Goal: Find specific page/section: Find specific page/section

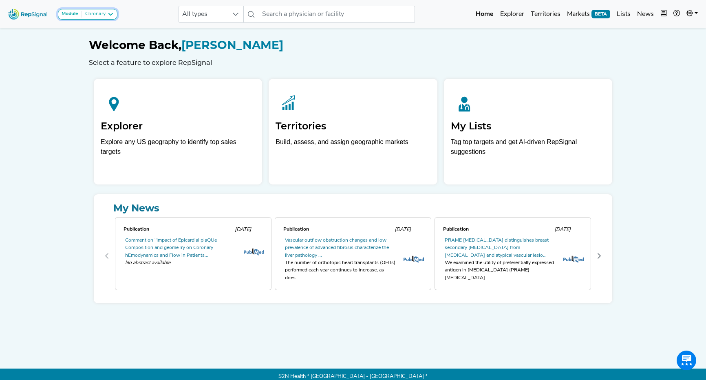
click at [109, 13] on icon at bounding box center [110, 14] width 7 height 7
drag, startPoint x: 154, startPoint y: 14, endPoint x: 254, endPoint y: 16, distance: 99.9
click at [154, 14] on div "Module Coronary Coronary Peripheral Structural Heart All types No results found…" at bounding box center [353, 14] width 706 height 22
click at [692, 11] on icon at bounding box center [690, 13] width 7 height 7
click at [593, 31] on div "Welcome Back, [PERSON_NAME] Select a feature to explore RepSignal" at bounding box center [353, 46] width 528 height 40
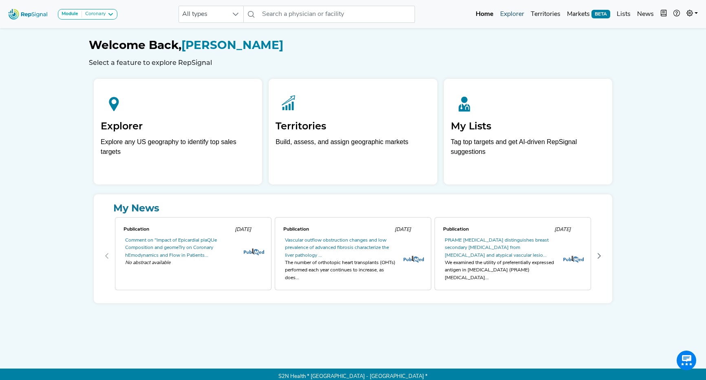
click at [517, 14] on link "Explorer" at bounding box center [512, 14] width 31 height 16
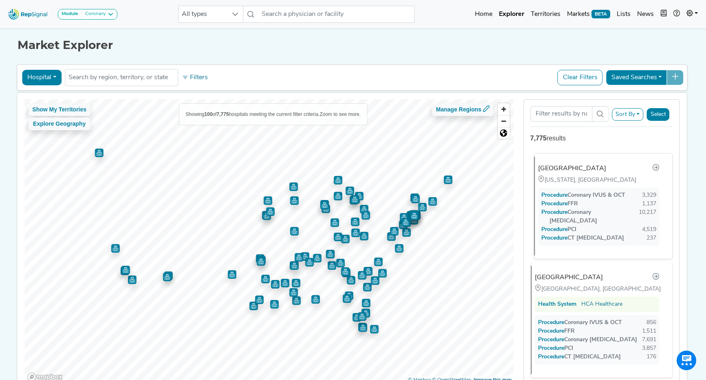
click at [588, 167] on div "[GEOGRAPHIC_DATA]" at bounding box center [572, 169] width 68 height 10
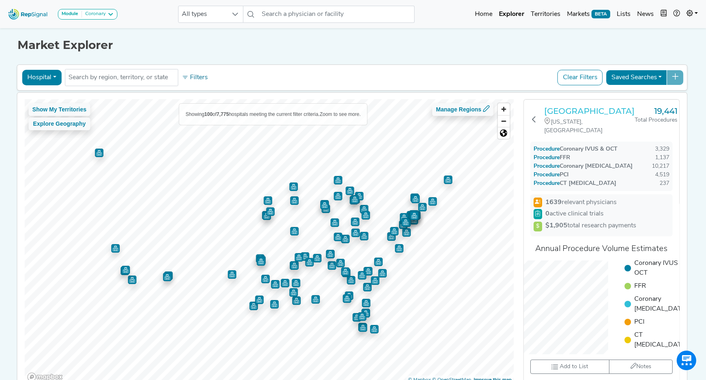
click at [572, 115] on h3 "[GEOGRAPHIC_DATA]" at bounding box center [589, 111] width 91 height 10
click at [534, 121] on icon at bounding box center [534, 119] width 7 height 7
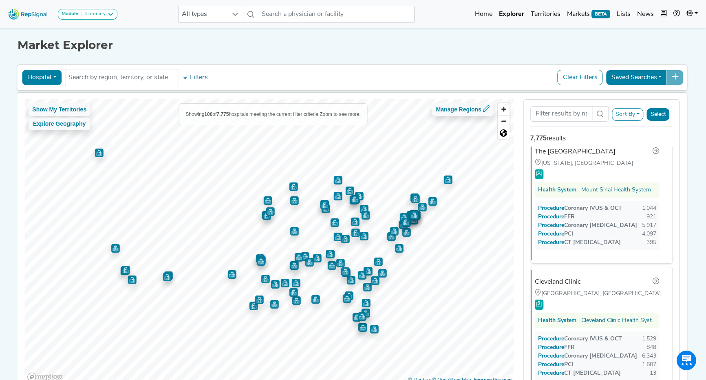
scroll to position [223, 0]
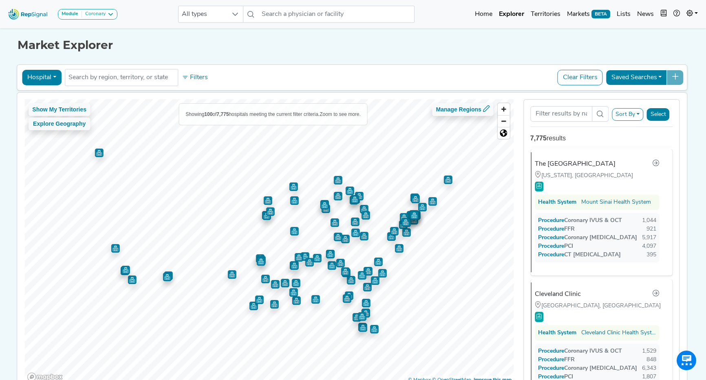
click at [634, 113] on button "Sort By" at bounding box center [628, 114] width 32 height 13
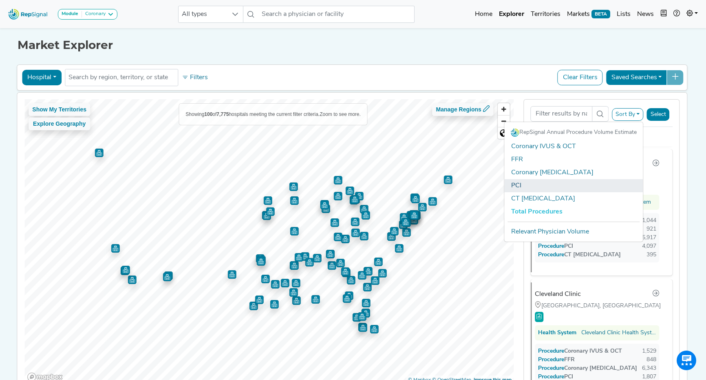
click at [534, 188] on link "PCI" at bounding box center [574, 185] width 139 height 13
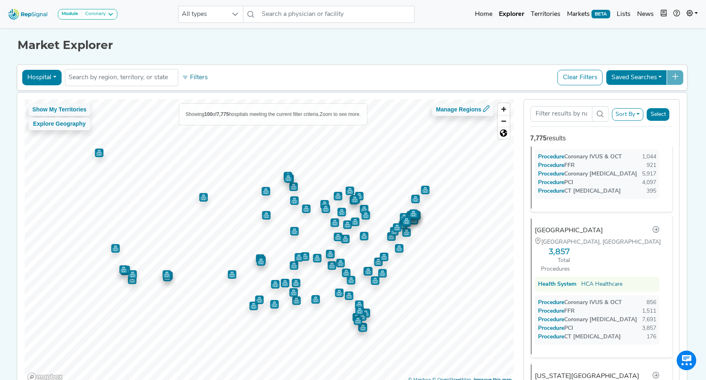
scroll to position [287, 0]
